Goal: Task Accomplishment & Management: Manage account settings

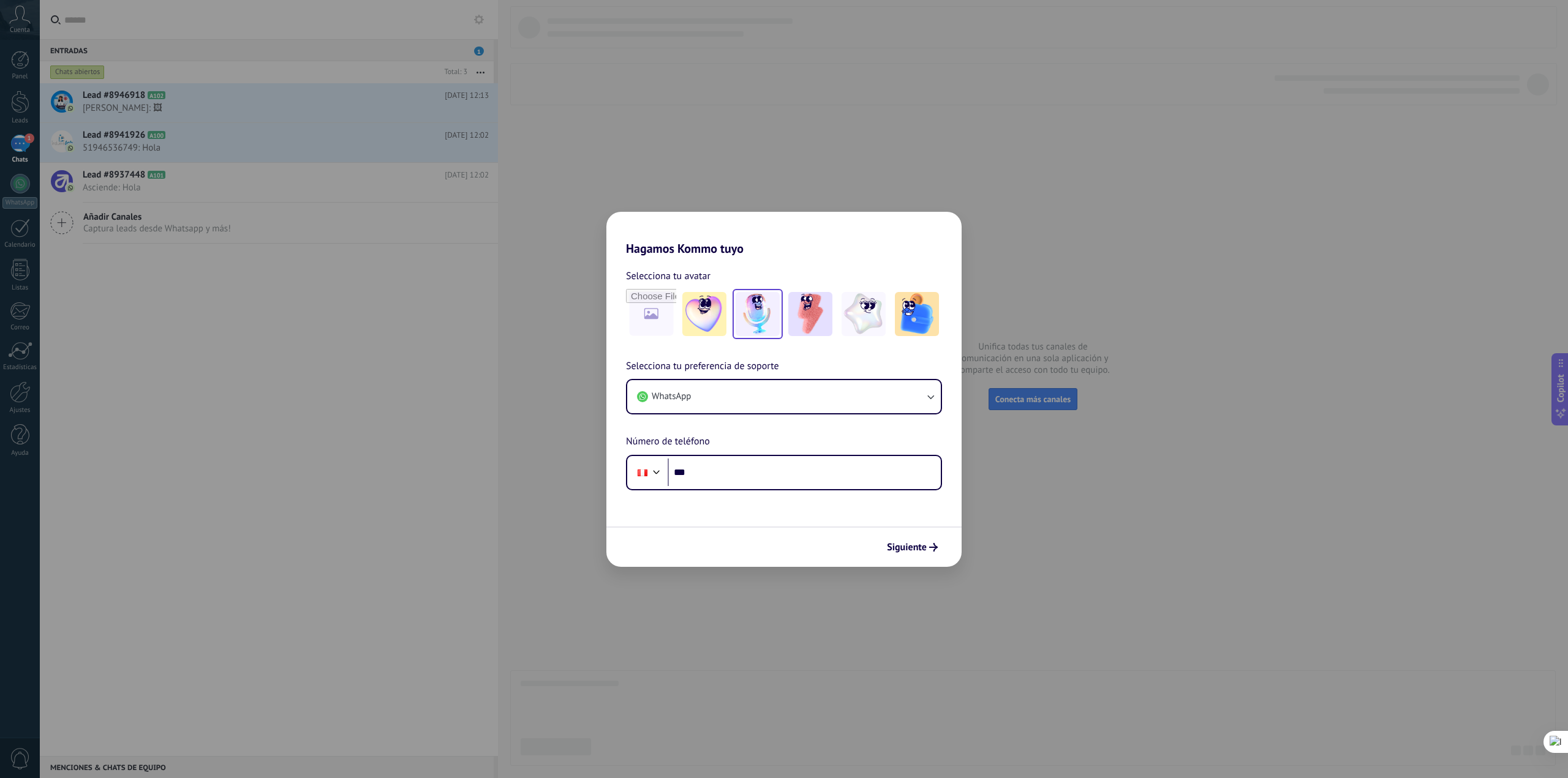
click at [755, 313] on img at bounding box center [757, 313] width 44 height 44
click at [1036, 539] on div "Hagamos Kommo tuyo Selecciona tu avatar Restablecer Selecciona tu preferencia d…" at bounding box center [784, 389] width 1568 height 778
click at [919, 539] on button "Siguiente" at bounding box center [912, 547] width 62 height 21
click at [877, 542] on div "Siguiente" at bounding box center [784, 547] width 355 height 40
click at [909, 543] on span "Siguiente" at bounding box center [906, 547] width 40 height 9
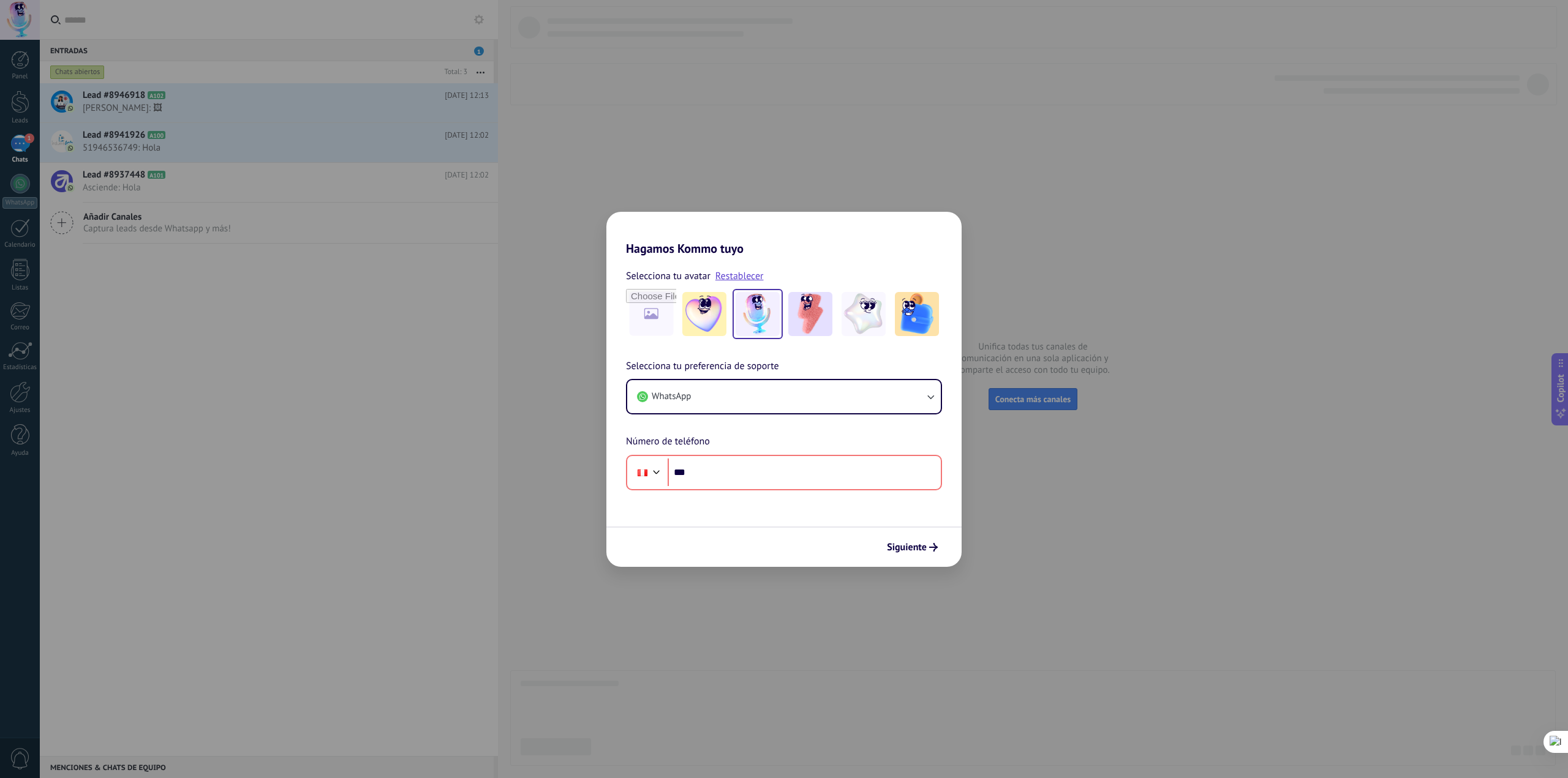
click at [780, 434] on div "Selecciona tu preferencia de soporte WhatsApp Número de teléfono Phone ***" at bounding box center [784, 425] width 355 height 132
click at [730, 0] on div "Hagamos Kommo tuyo Selecciona tu avatar Restablecer Selecciona tu preferencia d…" at bounding box center [784, 389] width 1568 height 778
click at [864, 66] on div "Hagamos Kommo tuyo Selecciona tu avatar Restablecer Selecciona tu preferencia d…" at bounding box center [784, 389] width 1568 height 778
click at [1129, 192] on div "Hagamos Kommo tuyo Selecciona tu avatar Restablecer Selecciona tu preferencia d…" at bounding box center [784, 389] width 1568 height 778
click at [794, 112] on div "Hagamos Kommo tuyo Selecciona tu avatar Restablecer Selecciona tu preferencia d…" at bounding box center [784, 389] width 1568 height 778
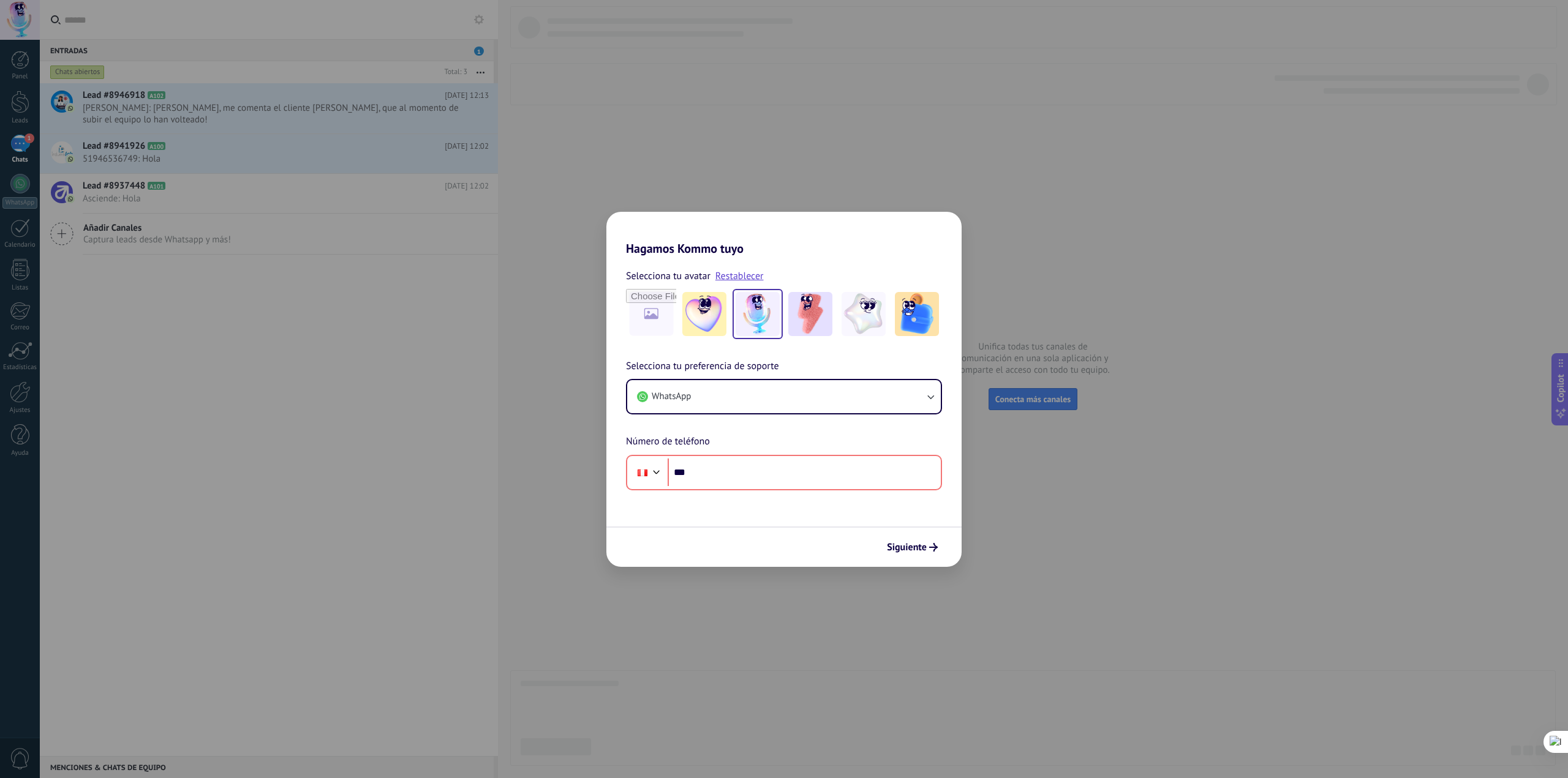
click at [904, 140] on div "Hagamos Kommo tuyo Selecciona tu avatar Restablecer Selecciona tu preferencia d…" at bounding box center [784, 389] width 1568 height 778
click at [1119, 536] on div "Hagamos Kommo tuyo Selecciona tu avatar Restablecer Selecciona tu preferencia d…" at bounding box center [784, 389] width 1568 height 778
click at [1120, 571] on div "Hagamos Kommo tuyo Selecciona tu avatar Restablecer Selecciona tu preferencia d…" at bounding box center [784, 389] width 1568 height 778
click at [917, 86] on div "Hagamos Kommo tuyo Selecciona tu avatar Restablecer Selecciona tu preferencia d…" at bounding box center [784, 389] width 1568 height 778
click at [891, 423] on div "Selecciona tu preferencia de soporte WhatsApp Número de teléfono Phone ***" at bounding box center [784, 425] width 355 height 132
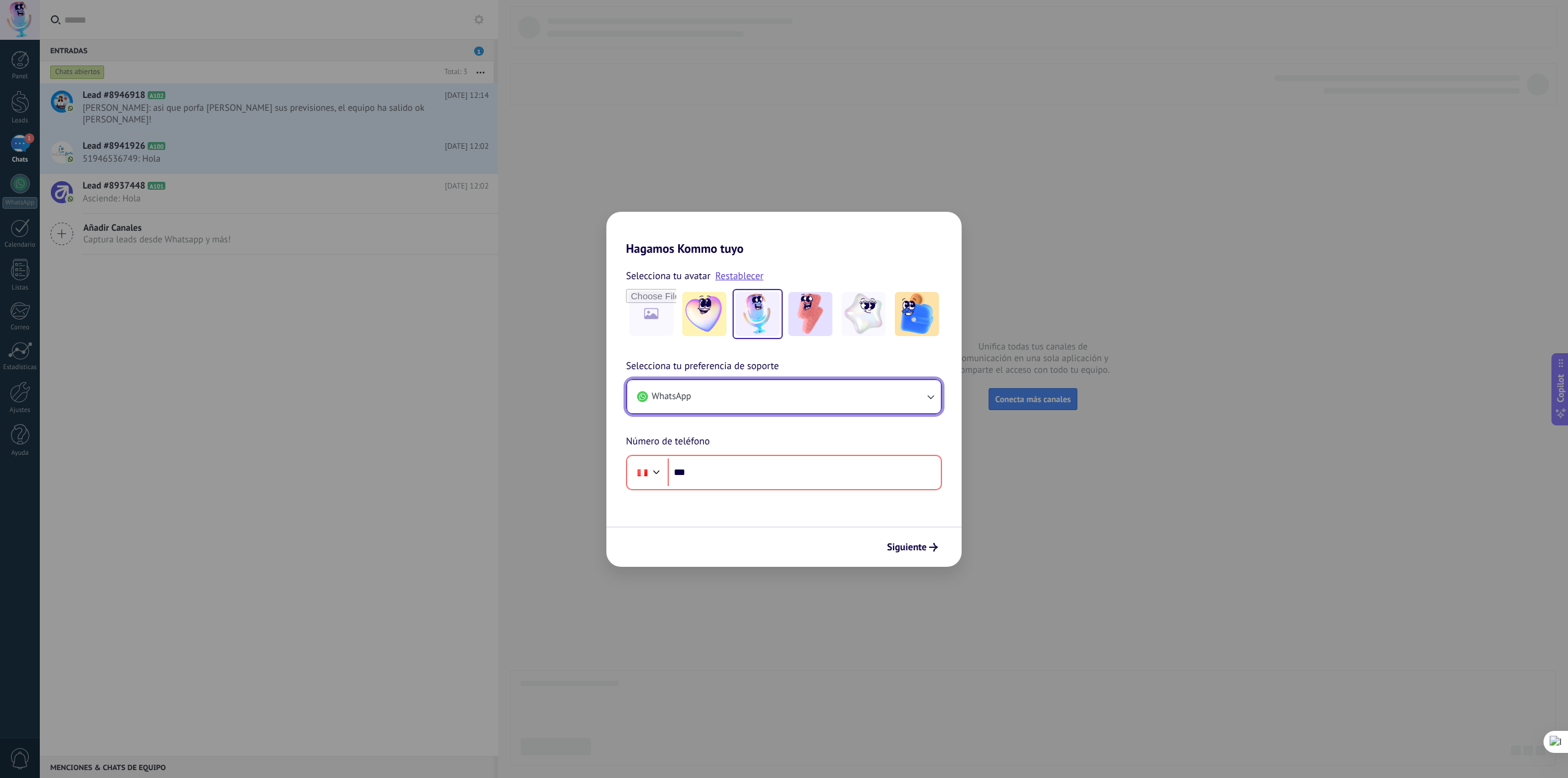
click at [906, 399] on button "WhatsApp" at bounding box center [784, 396] width 313 height 33
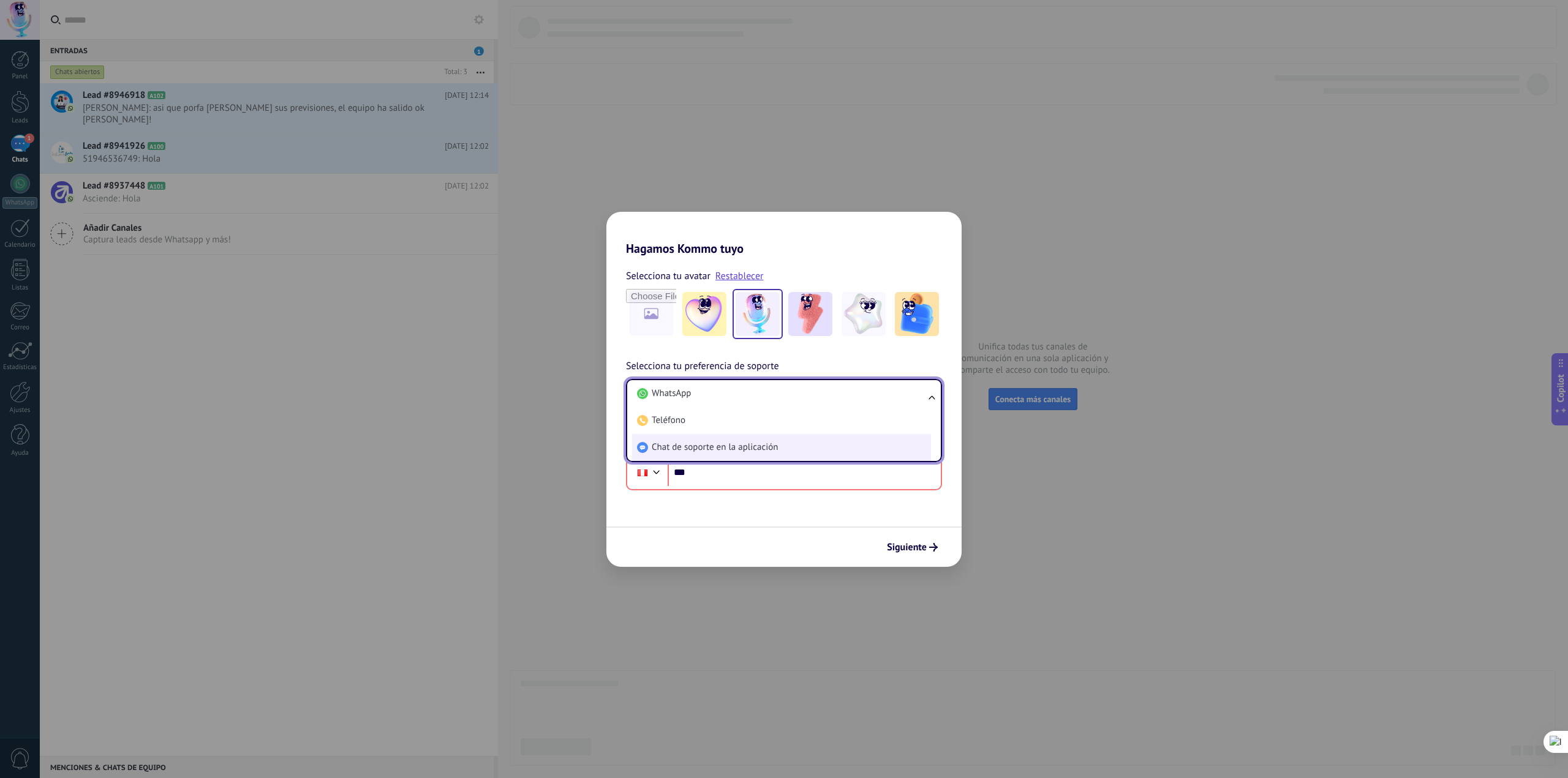
click at [822, 436] on li "Chat de soporte en la aplicación" at bounding box center [781, 448] width 299 height 27
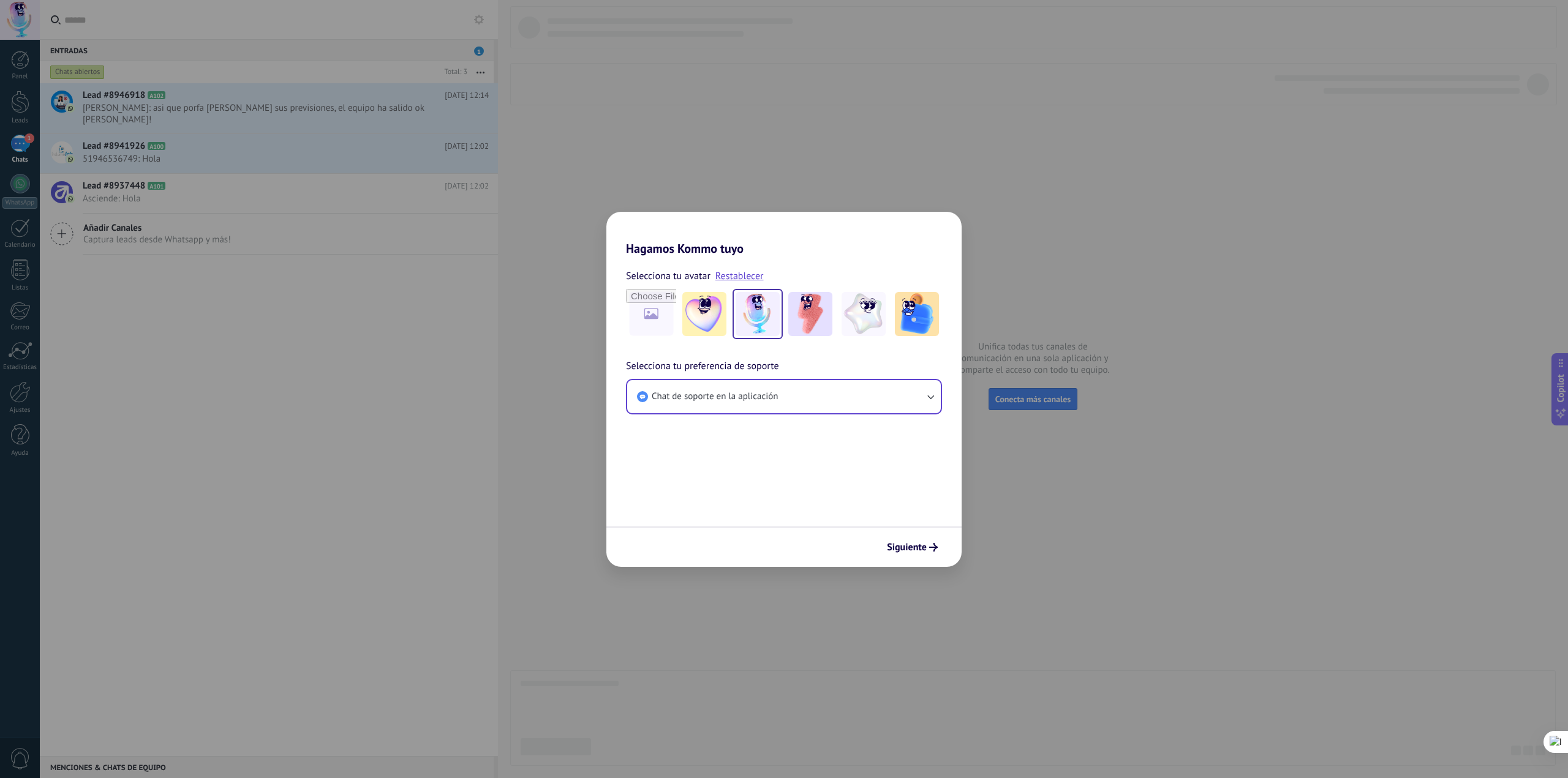
click at [897, 466] on form "Selecciona tu avatar Restablecer Selecciona tu preferencia de soporte Chat de s…" at bounding box center [784, 411] width 355 height 311
click at [911, 552] on span "Siguiente" at bounding box center [906, 547] width 40 height 9
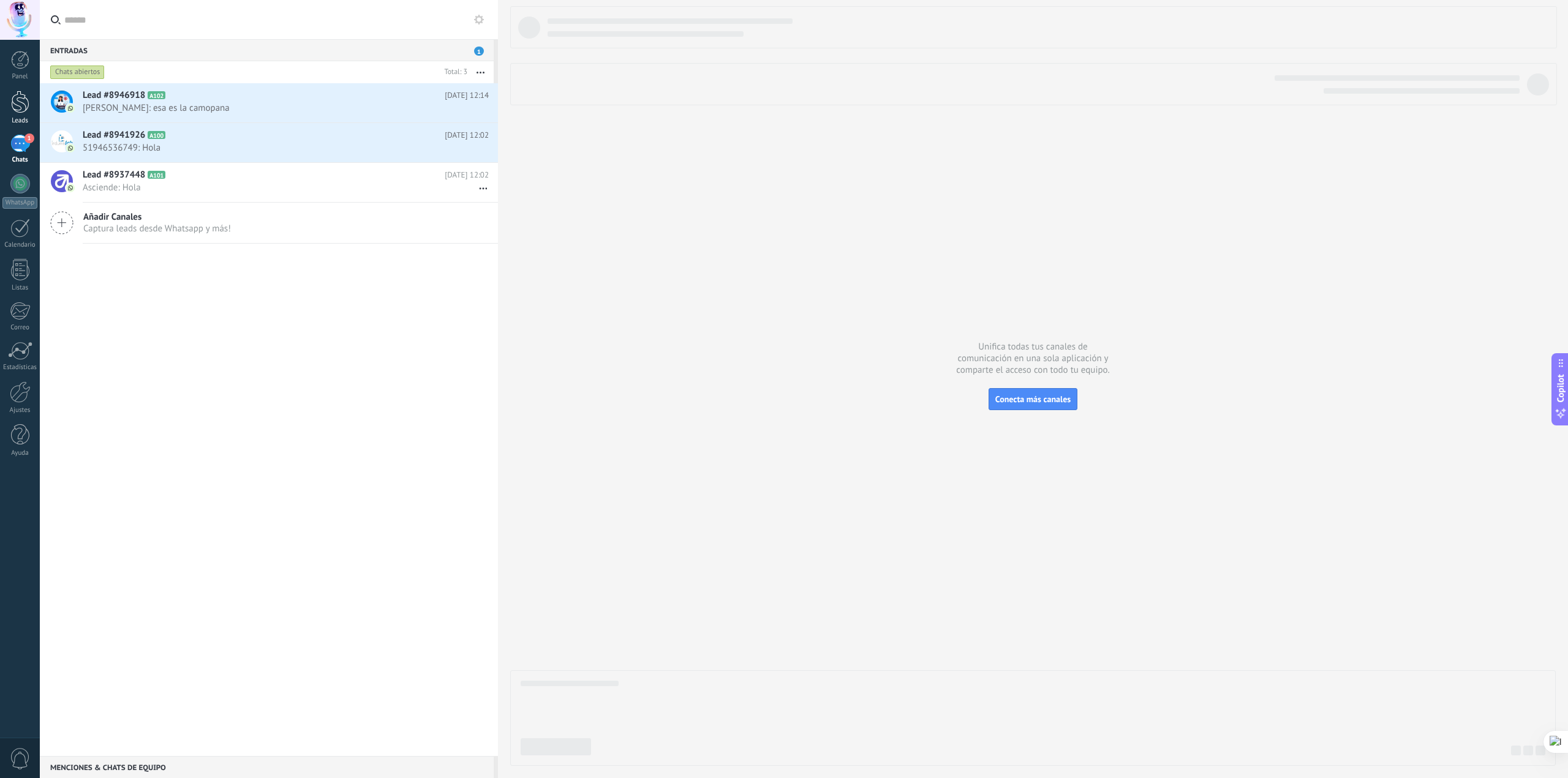
click at [25, 101] on div at bounding box center [20, 102] width 19 height 22
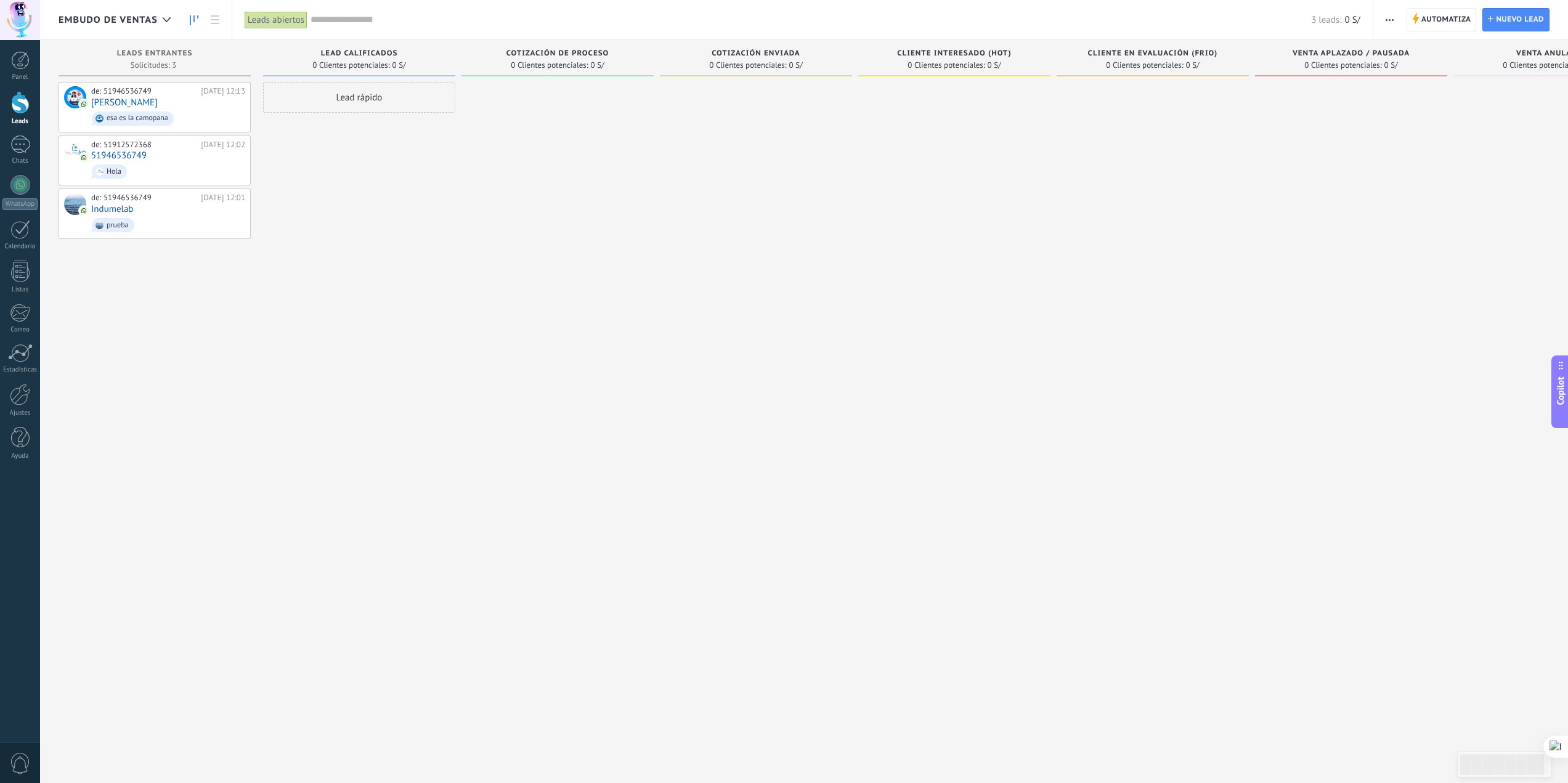
click at [26, 19] on div at bounding box center [20, 20] width 40 height 40
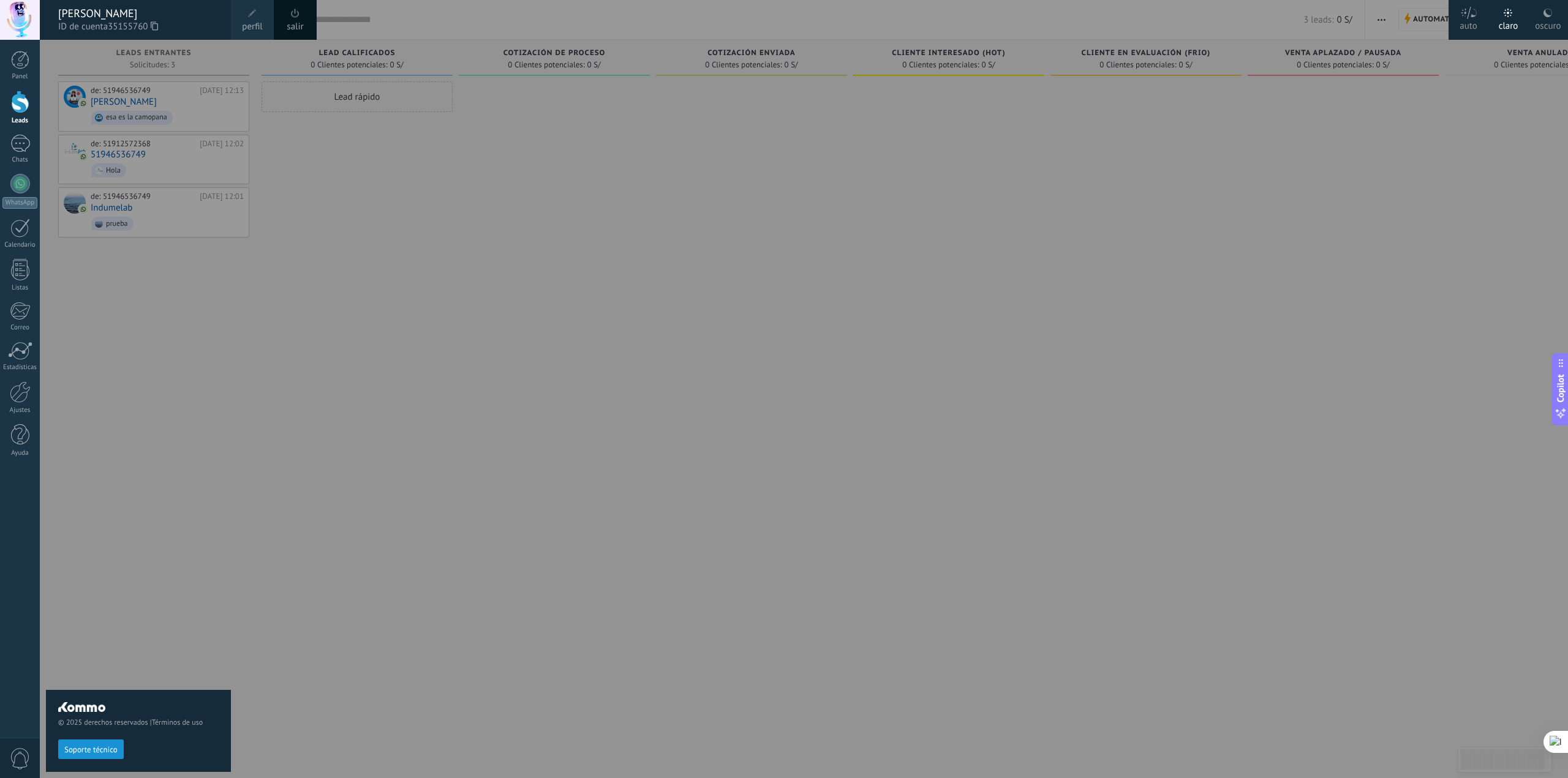
click at [298, 20] on link "salir" at bounding box center [294, 26] width 16 height 13
